Goal: Task Accomplishment & Management: Complete application form

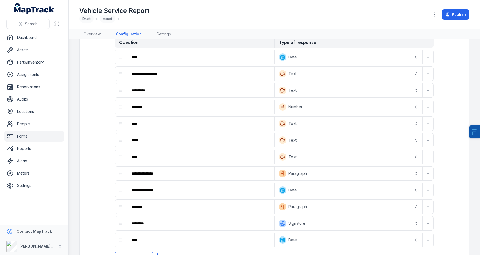
scroll to position [31, 0]
click at [430, 106] on icon "Expand" at bounding box center [428, 107] width 4 height 4
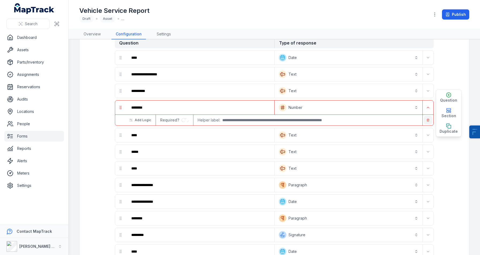
click at [426, 118] on button "button" at bounding box center [428, 120] width 9 height 9
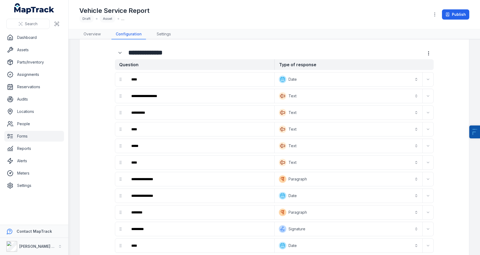
scroll to position [0, 0]
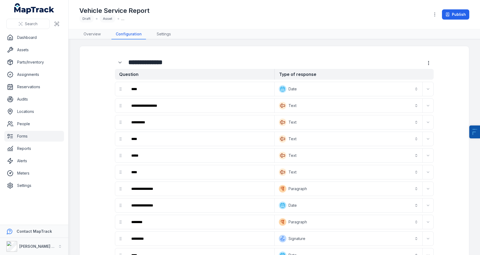
drag, startPoint x: 277, startPoint y: 222, endPoint x: 279, endPoint y: 189, distance: 33.0
click at [279, 189] on div "**********" at bounding box center [274, 172] width 319 height 181
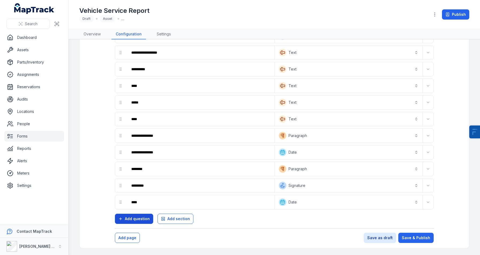
click at [142, 219] on span "Add question" at bounding box center [137, 218] width 25 height 5
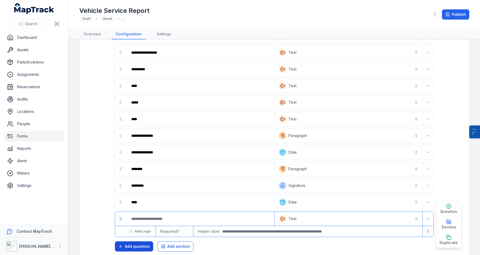
scroll to position [81, 0]
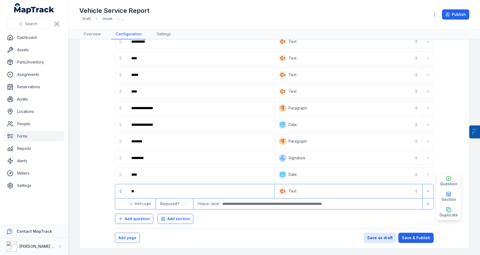
type input "*"
type input "**********"
click at [306, 199] on div "Helper label:" at bounding box center [308, 203] width 221 height 11
click at [314, 194] on button "Text *******" at bounding box center [349, 191] width 146 height 12
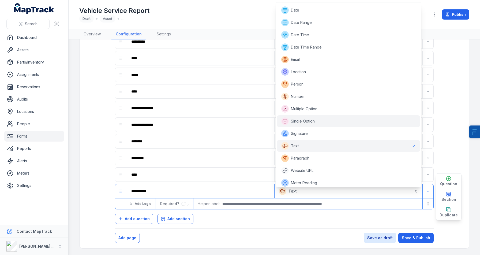
scroll to position [39, 0]
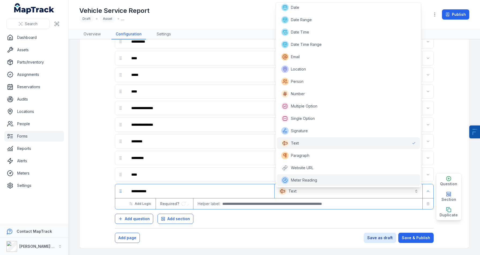
click at [304, 178] on span "Meter Reading" at bounding box center [304, 179] width 26 height 5
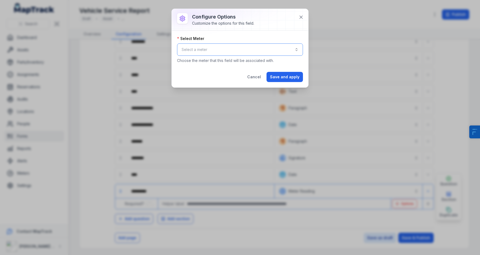
click at [216, 54] on button "Select a meter" at bounding box center [240, 49] width 126 height 12
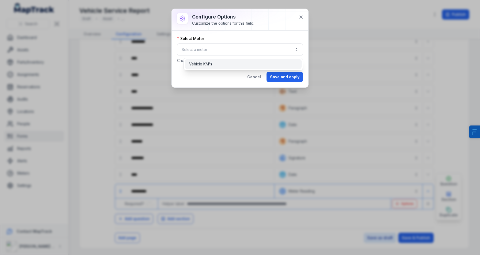
click at [206, 63] on span "Vehicle KM's" at bounding box center [200, 63] width 23 height 5
click at [291, 78] on button "Save and apply" at bounding box center [285, 77] width 36 height 10
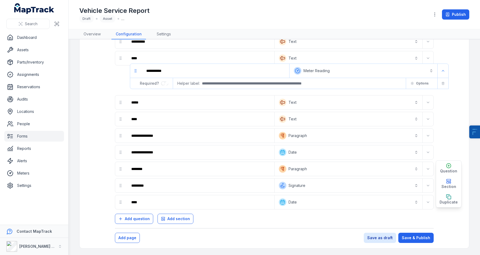
drag, startPoint x: 118, startPoint y: 191, endPoint x: 133, endPoint y: 67, distance: 124.2
click at [133, 67] on div "**********" at bounding box center [274, 105] width 319 height 208
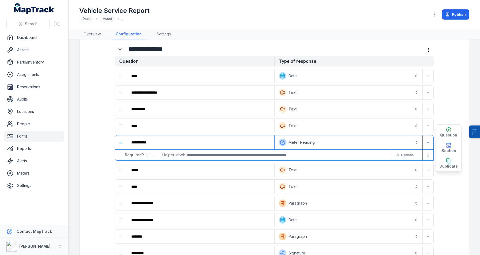
scroll to position [13, 0]
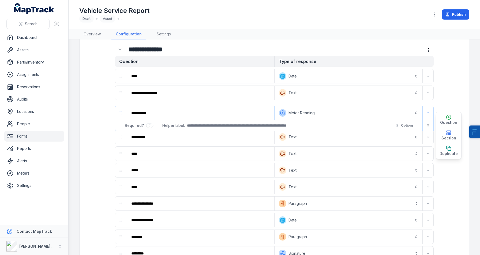
drag, startPoint x: 120, startPoint y: 143, endPoint x: 120, endPoint y: 109, distance: 34.3
click at [120, 109] on div "**********" at bounding box center [274, 173] width 319 height 208
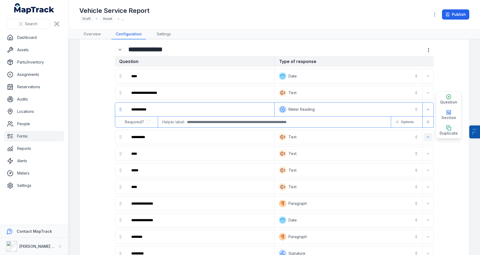
click at [425, 137] on button "Expand" at bounding box center [428, 137] width 9 height 9
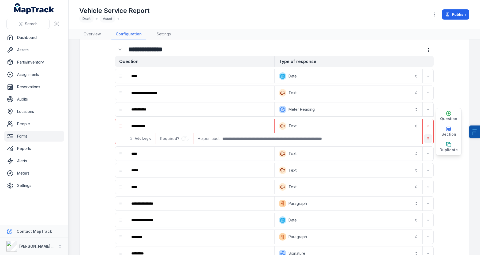
click at [428, 140] on button "button" at bounding box center [428, 138] width 9 height 9
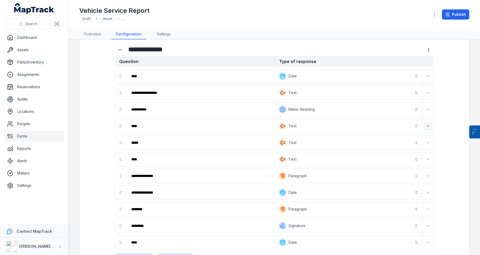
click at [428, 126] on icon "Expand" at bounding box center [428, 125] width 2 height 1
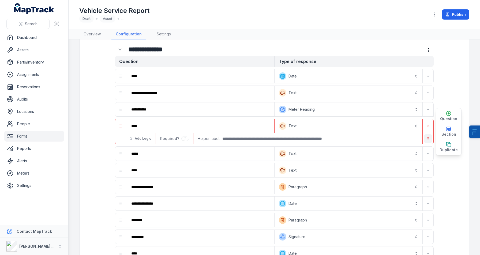
click at [428, 136] on button "button" at bounding box center [428, 138] width 9 height 9
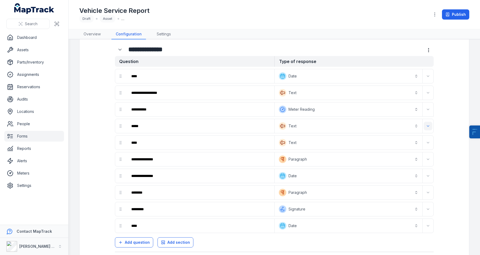
click at [428, 127] on icon "Expand" at bounding box center [428, 126] width 4 height 4
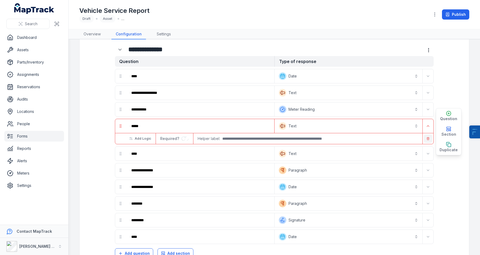
click at [430, 139] on button "button" at bounding box center [428, 138] width 9 height 9
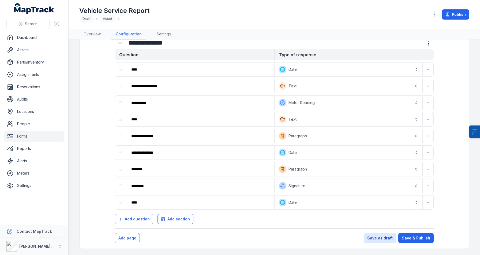
scroll to position [0, 0]
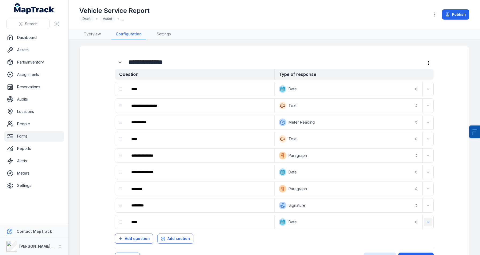
click at [430, 222] on icon "Expand" at bounding box center [428, 222] width 4 height 4
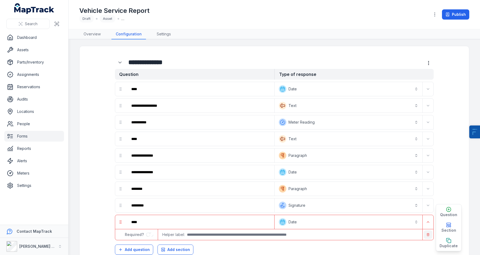
click at [430, 236] on icon "button" at bounding box center [428, 234] width 3 height 3
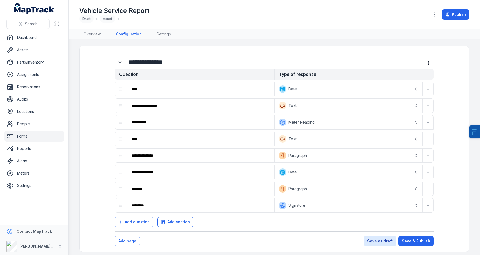
scroll to position [3, 0]
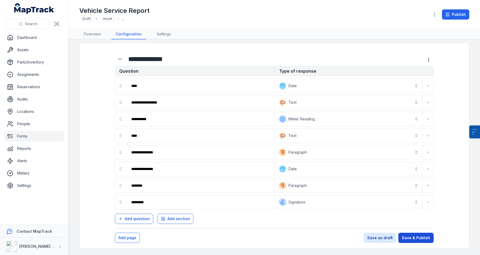
click at [418, 238] on button "Save & Publish" at bounding box center [416, 238] width 35 height 10
